Goal: Task Accomplishment & Management: Use online tool/utility

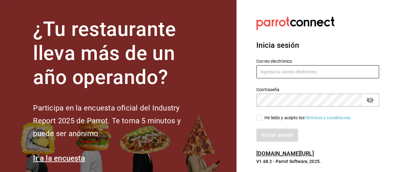
type input "[EMAIL_ADDRESS][DOMAIN_NAME]"
click at [260, 117] on input "He leído y acepto los Términos y condiciones." at bounding box center [259, 118] width 6 height 6
checkbox input "true"
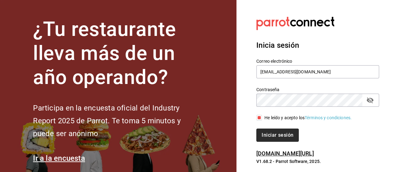
click at [269, 129] on button "Iniciar sesión" at bounding box center [277, 134] width 42 height 13
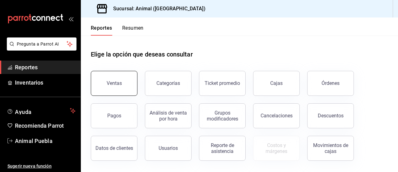
click at [111, 76] on button "Ventas" at bounding box center [114, 83] width 47 height 25
click at [111, 76] on html "Pregunta a Parrot AI Reportes Inventarios Ayuda Recomienda Parrot Animal Puebla…" at bounding box center [199, 86] width 398 height 172
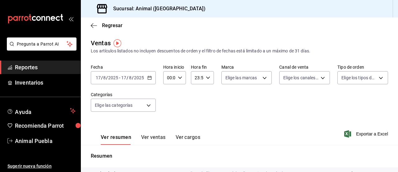
click at [150, 78] on icon "button" at bounding box center [150, 77] width 4 height 4
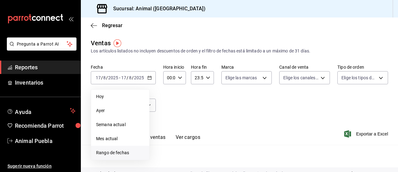
click at [104, 149] on span "Rango de fechas" at bounding box center [120, 152] width 48 height 7
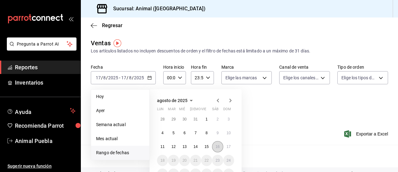
click at [216, 143] on button "16" at bounding box center [217, 146] width 11 height 11
click at [226, 144] on button "17" at bounding box center [228, 146] width 11 height 11
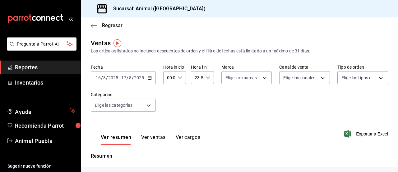
click at [179, 78] on \(Stroke\) "button" at bounding box center [180, 77] width 4 height 2
click at [168, 102] on span "05" at bounding box center [168, 103] width 1 height 5
type input "05:00"
click at [179, 92] on span "00" at bounding box center [179, 93] width 1 height 5
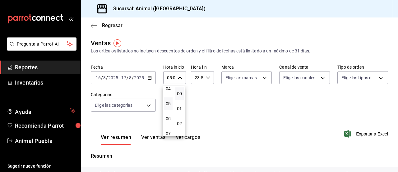
click at [208, 74] on div at bounding box center [199, 86] width 398 height 172
click at [208, 74] on div "23:59 Hora fin" at bounding box center [202, 77] width 23 height 13
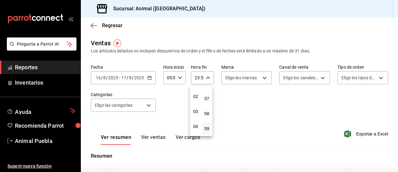
scroll to position [27, 0]
click at [195, 124] on span "04" at bounding box center [195, 125] width 1 height 5
click at [208, 92] on span "00" at bounding box center [206, 93] width 1 height 5
type input "04:00"
click at [263, 79] on div at bounding box center [199, 86] width 398 height 172
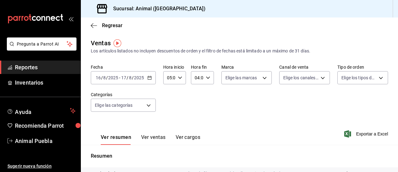
click at [263, 79] on body "Pregunta a Parrot AI Reportes Inventarios Ayuda Recomienda Parrot Animal Puebla…" at bounding box center [199, 86] width 398 height 172
click at [227, 101] on input "checkbox" at bounding box center [227, 102] width 6 height 6
checkbox input "true"
type input "96838179-8fbb-4073-aae3-1789726318c8"
checkbox input "true"
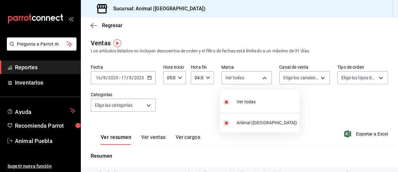
click at [319, 78] on div at bounding box center [199, 86] width 398 height 172
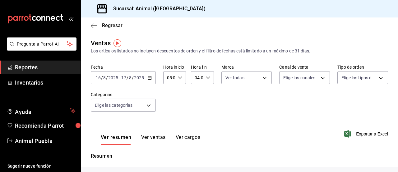
click at [319, 78] on body "Pregunta a Parrot AI Reportes Inventarios Ayuda Recomienda Parrot Animal Puebla…" at bounding box center [199, 86] width 398 height 172
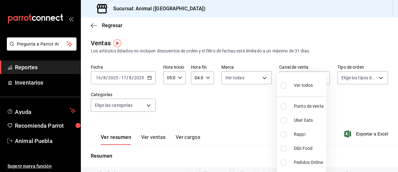
click at [284, 86] on input "checkbox" at bounding box center [284, 85] width 6 height 6
checkbox input "true"
type input "PARROT,UBER_EATS,RAPPI,DIDI_FOOD,ONLINE"
checkbox input "true"
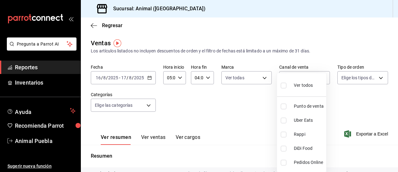
checkbox input "true"
click at [375, 76] on div at bounding box center [199, 86] width 398 height 172
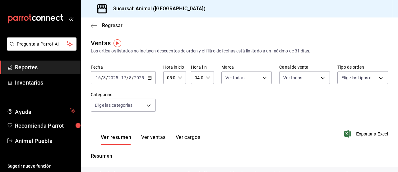
click at [375, 76] on body "Pregunta a Parrot AI Reportes Inventarios Ayuda Recomienda Parrot Animal Puebla…" at bounding box center [199, 86] width 398 height 172
click at [341, 101] on input "checkbox" at bounding box center [341, 102] width 6 height 6
checkbox input "true"
type input "89cc3392-1a89-49ed-91c4-e66ea58282e1,025cf6ae-25b7-4698-bb98-3d77af74a196,EXTER…"
checkbox input "true"
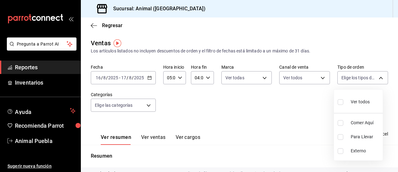
checkbox input "true"
click at [148, 104] on div at bounding box center [199, 86] width 398 height 172
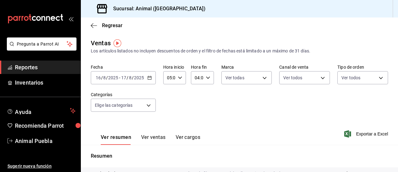
click at [148, 104] on body "Pregunta a Parrot AI Reportes Inventarios Ayuda Recomienda Parrot Animal Puebla…" at bounding box center [199, 86] width 398 height 172
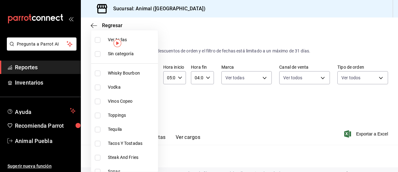
click at [97, 39] on input "checkbox" at bounding box center [98, 40] width 6 height 6
checkbox input "true"
type input "696422f3-042f-4992-a796-20cec1d2addd,ab2f2cdd-2d2d-455a-bd59-969ed93fbee5,5744a…"
checkbox input "true"
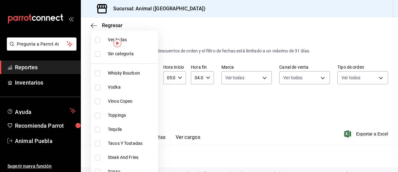
checkbox input "true"
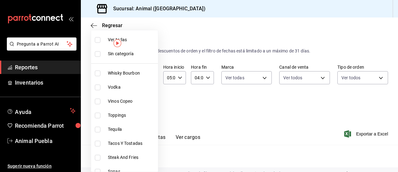
checkbox input "true"
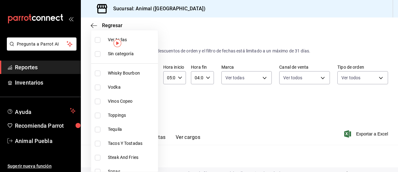
checkbox input "true"
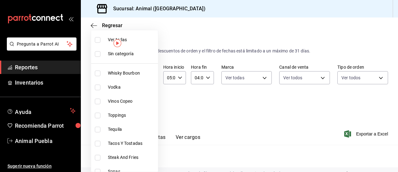
checkbox input "true"
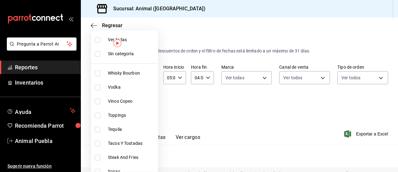
checkbox input "true"
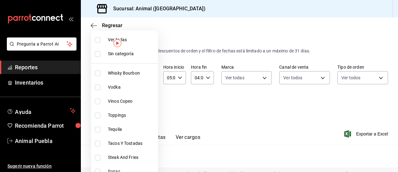
checkbox input "true"
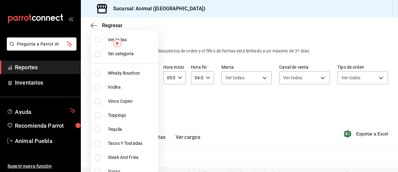
checkbox input "true"
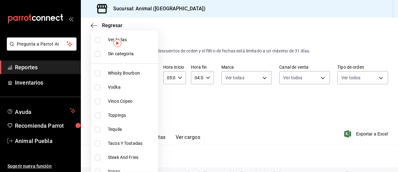
checkbox input "true"
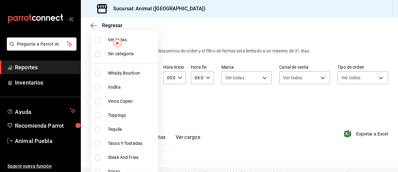
checkbox input "true"
click at [98, 53] on input "checkbox" at bounding box center [98, 54] width 6 height 6
checkbox input "true"
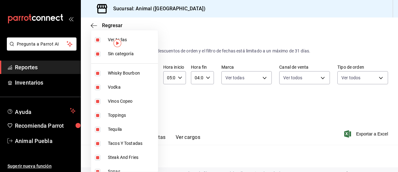
click at [248, 104] on div at bounding box center [199, 86] width 398 height 172
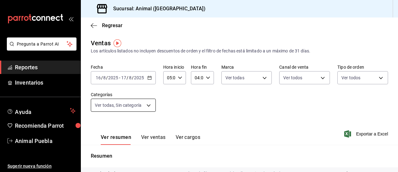
click at [149, 104] on body "Pregunta a Parrot AI Reportes Inventarios Ayuda Recomienda Parrot Animal Puebla…" at bounding box center [199, 86] width 398 height 172
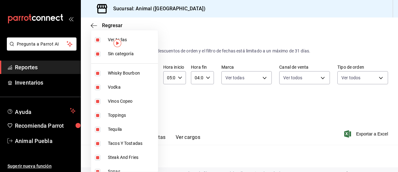
click at [212, 106] on div at bounding box center [199, 86] width 398 height 172
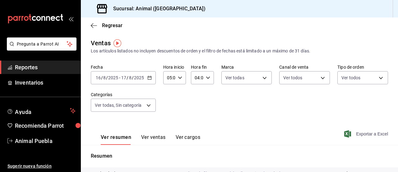
click at [346, 132] on icon "button" at bounding box center [348, 133] width 7 height 7
